Goal: Ask a question

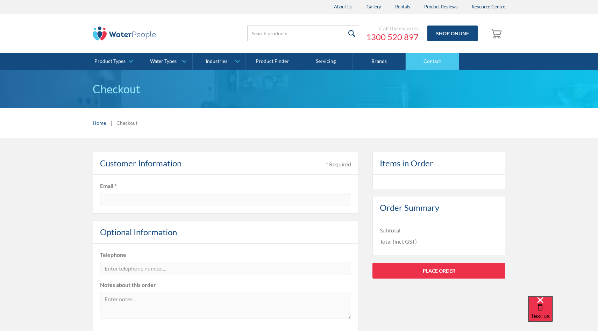
click at [429, 64] on link "Contact" at bounding box center [432, 61] width 53 height 17
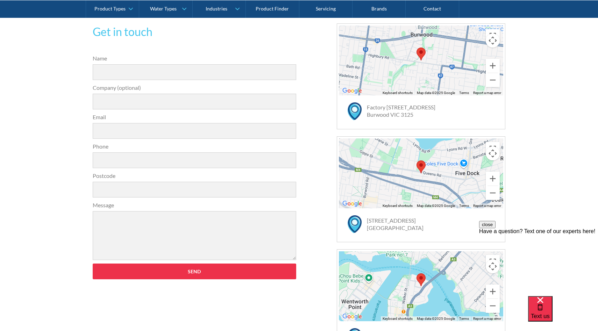
scroll to position [155, 0]
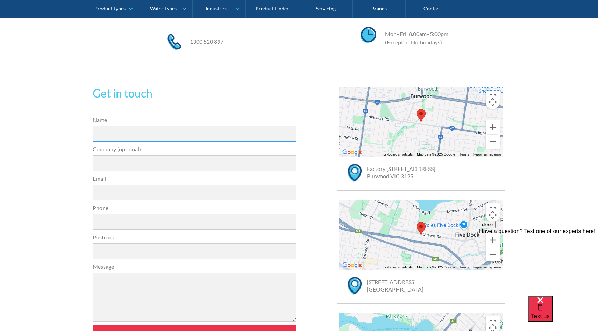
click at [202, 134] on input "Name" at bounding box center [195, 134] width 204 height 16
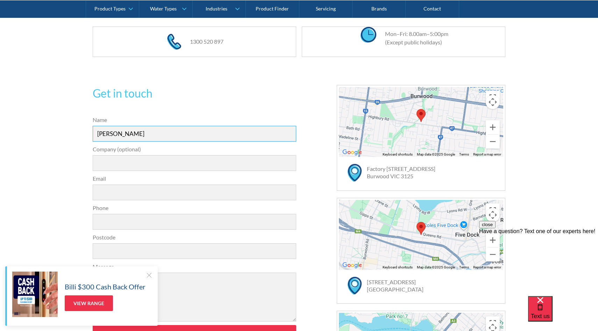
type input "Jemma Bell"
type input "jemma@sageandclare.com"
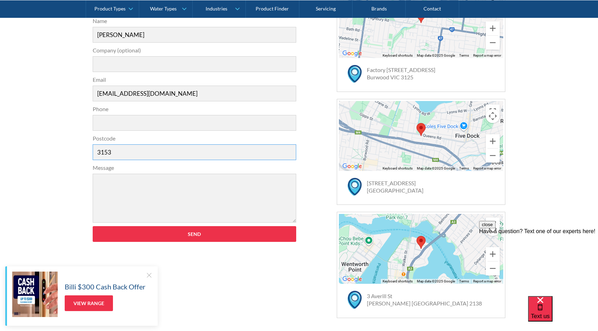
scroll to position [255, 0]
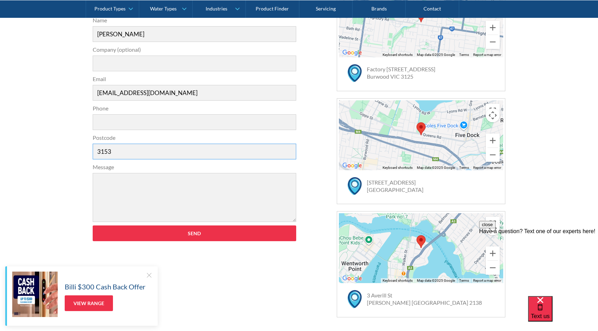
type input "3153"
click at [202, 134] on label "Postcode" at bounding box center [195, 138] width 204 height 8
click at [202, 144] on input "3153" at bounding box center [195, 152] width 204 height 16
click at [167, 191] on textarea "Message" at bounding box center [195, 197] width 204 height 49
paste textarea "535-ac5"
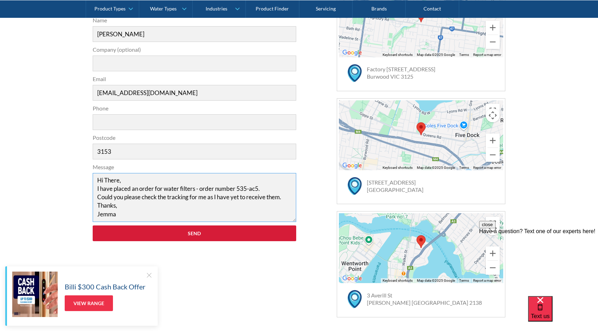
type textarea "Hi There, I have placed an order for water filters - order number 535-ac5. Coul…"
click at [219, 236] on input "Send" at bounding box center [195, 234] width 204 height 16
type input "0422907395"
click at [163, 233] on input "Send" at bounding box center [195, 234] width 204 height 16
